Goal: Task Accomplishment & Management: Use online tool/utility

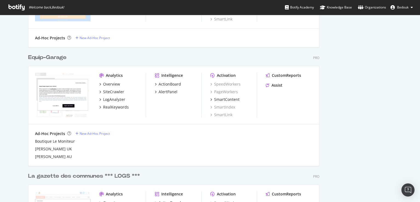
scroll to position [551, 0]
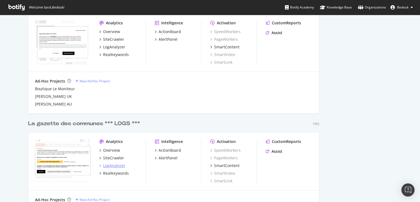
click at [117, 165] on div "LogAnalyzer" at bounding box center [114, 165] width 22 height 5
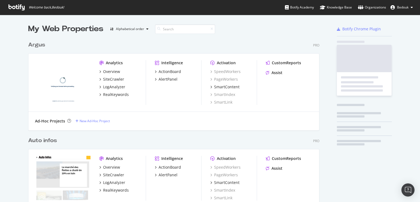
scroll to position [197, 411]
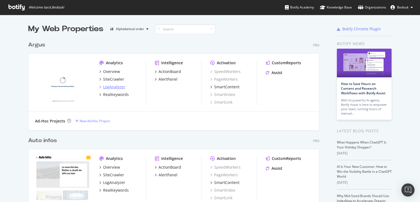
click at [115, 89] on div "LogAnalyzer" at bounding box center [114, 86] width 22 height 5
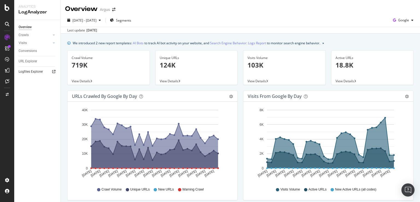
click at [55, 73] on div at bounding box center [53, 71] width 5 height 5
click at [7, 5] on icon at bounding box center [7, 7] width 5 height 7
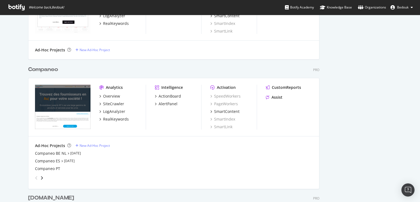
scroll to position [1633, 291]
click at [112, 109] on div "LogAnalyzer" at bounding box center [114, 111] width 22 height 5
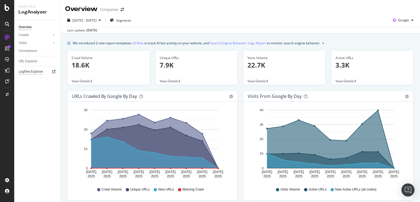
click at [35, 73] on div "Logfiles Explorer" at bounding box center [31, 72] width 24 height 6
click at [10, 8] on div at bounding box center [7, 7] width 13 height 7
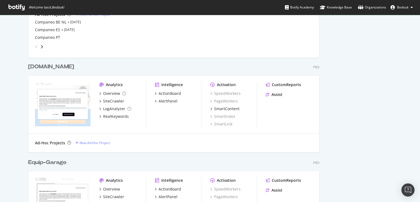
scroll to position [472, 0]
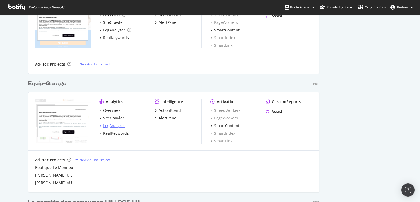
click at [116, 124] on div "LogAnalyzer" at bounding box center [114, 125] width 22 height 5
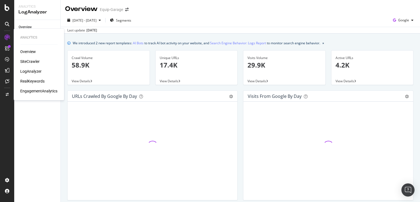
click at [36, 71] on div "LogAnalyzer" at bounding box center [30, 71] width 21 height 5
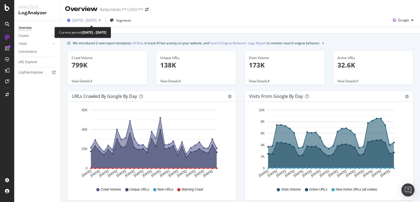
click at [103, 20] on div "button" at bounding box center [100, 20] width 7 height 3
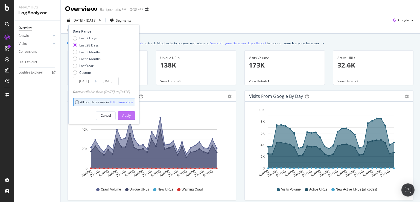
click at [130, 118] on button "Apply" at bounding box center [126, 115] width 17 height 9
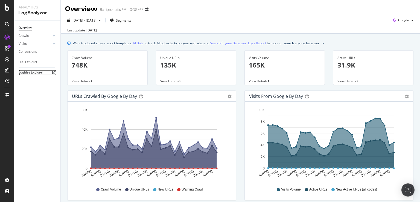
click at [53, 72] on icon at bounding box center [53, 72] width 3 height 3
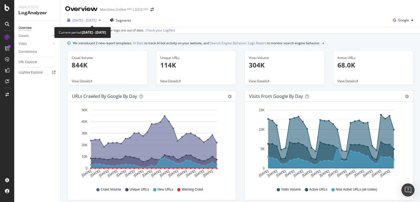
click at [101, 20] on icon "button" at bounding box center [100, 20] width 2 height 3
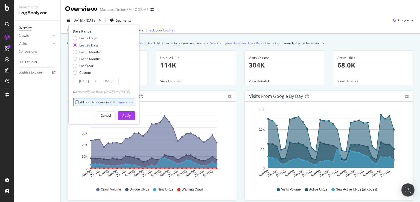
click at [182, 16] on div "2023 Nov. 15th - Dec. 14th Segments Date Range Last 7 Days Last 28 Days Last 3 …" at bounding box center [240, 21] width 359 height 11
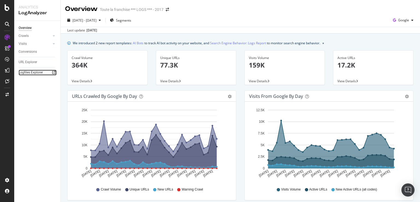
click at [53, 72] on icon at bounding box center [53, 72] width 3 height 3
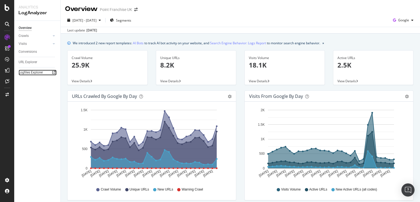
click at [54, 73] on icon at bounding box center [53, 72] width 3 height 3
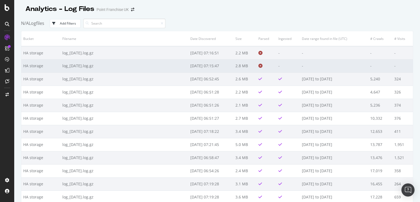
click at [260, 66] on icon at bounding box center [260, 66] width 4 height 4
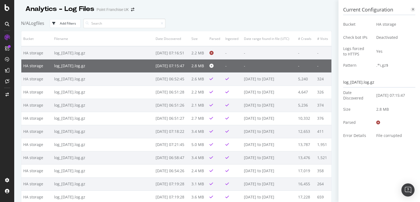
click at [413, 9] on icon at bounding box center [413, 9] width 2 height 3
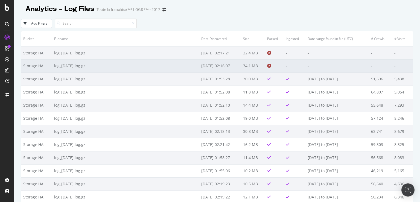
click at [268, 64] on icon at bounding box center [269, 66] width 4 height 4
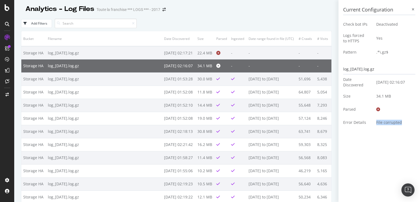
drag, startPoint x: 373, startPoint y: 124, endPoint x: 400, endPoint y: 124, distance: 27.6
click at [400, 124] on td "File corrupted" at bounding box center [393, 122] width 43 height 13
copy td "File corrupted"
click at [412, 9] on icon at bounding box center [413, 9] width 2 height 3
